Goal: Task Accomplishment & Management: Use online tool/utility

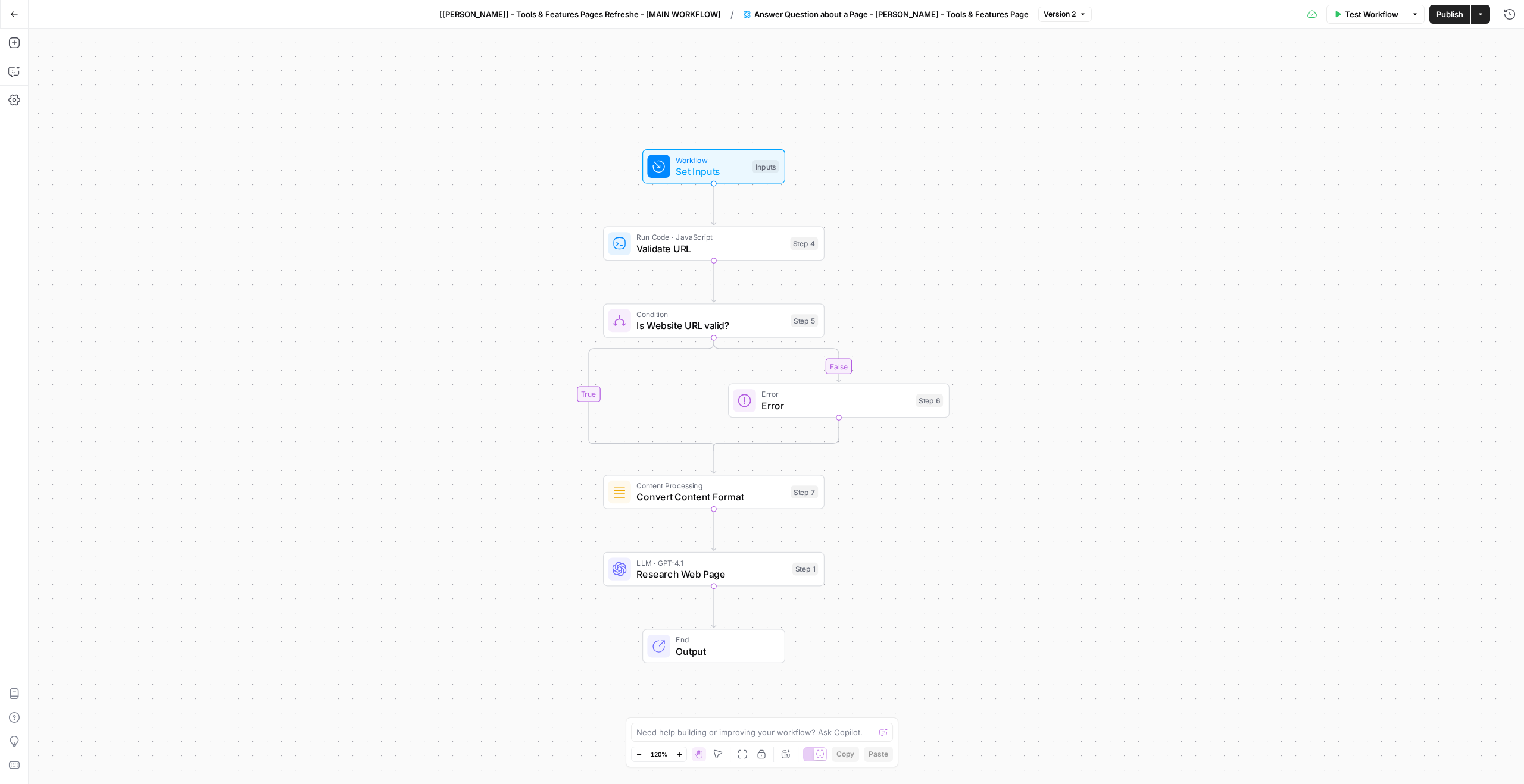
click at [556, 6] on button "[Borys] - Tools & Features Pages Refreshe - [MAIN WORKFLOW]" at bounding box center [579, 14] width 296 height 19
